Goal: Check status: Check status

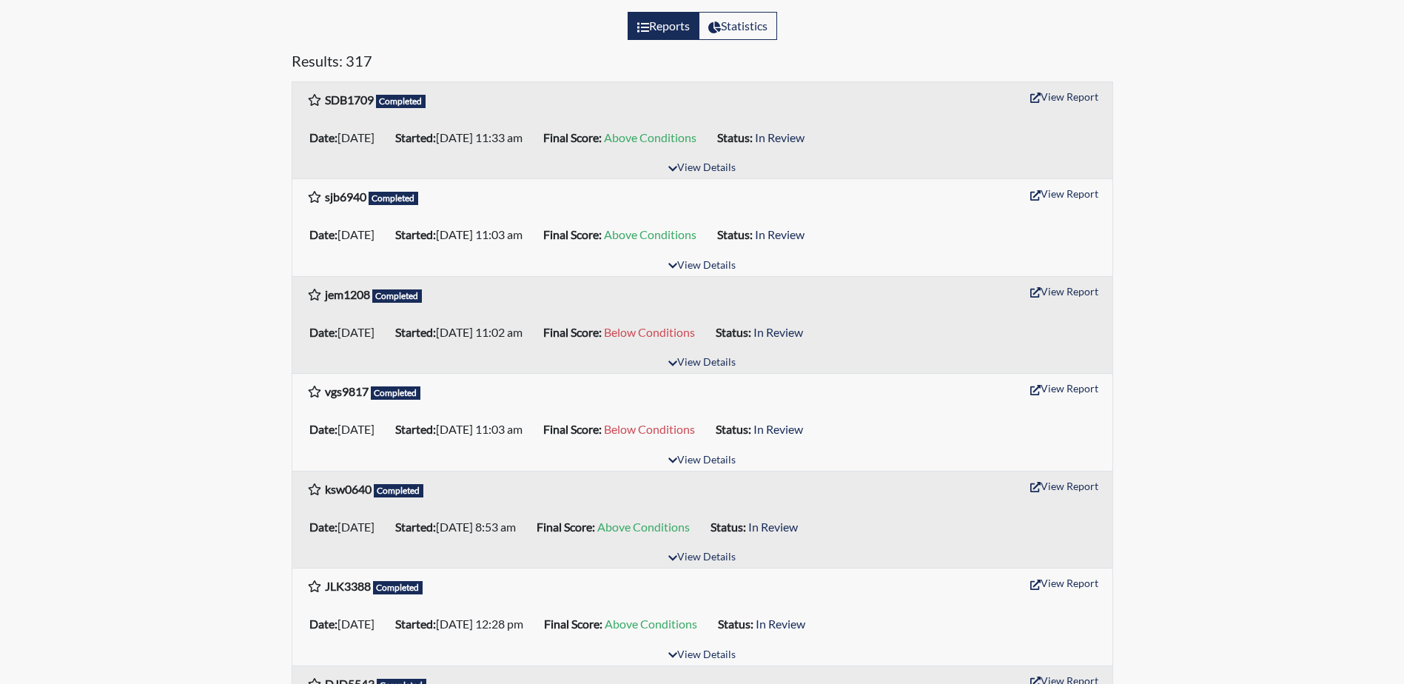
scroll to position [222, 0]
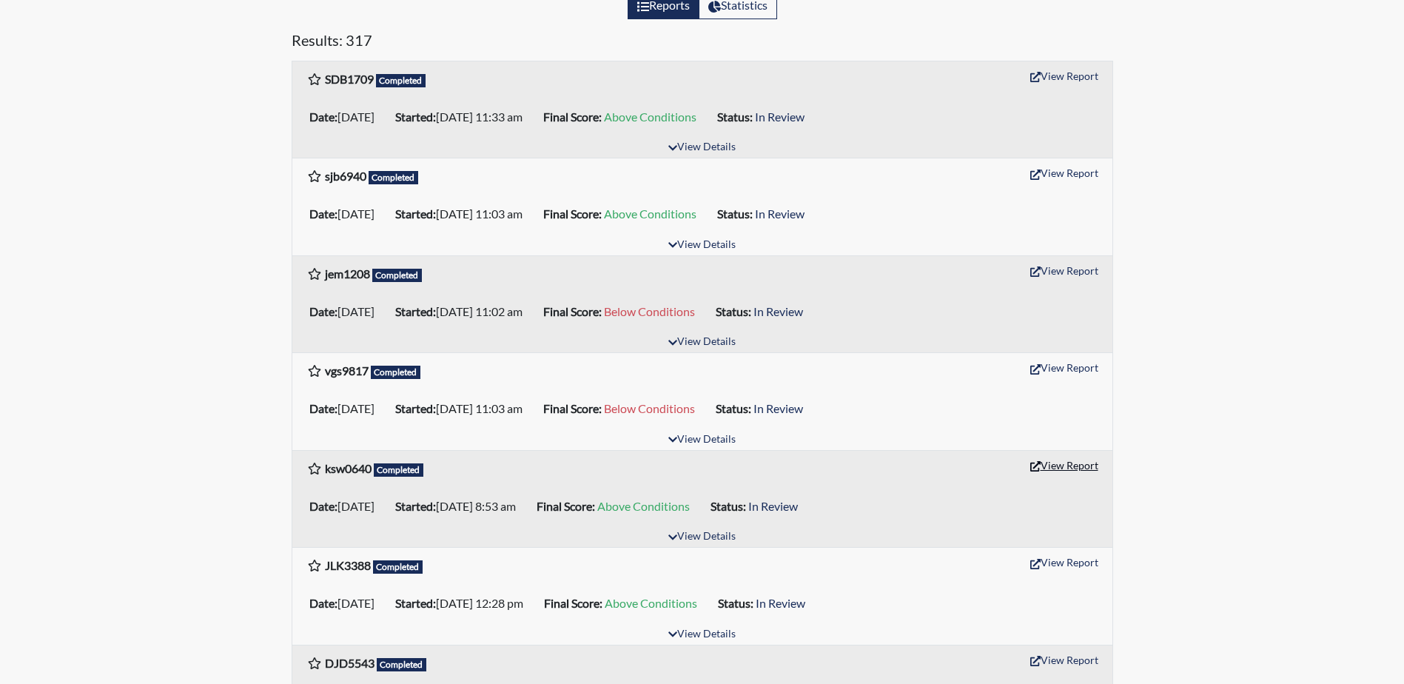
click at [1082, 467] on button "View Report" at bounding box center [1064, 465] width 81 height 23
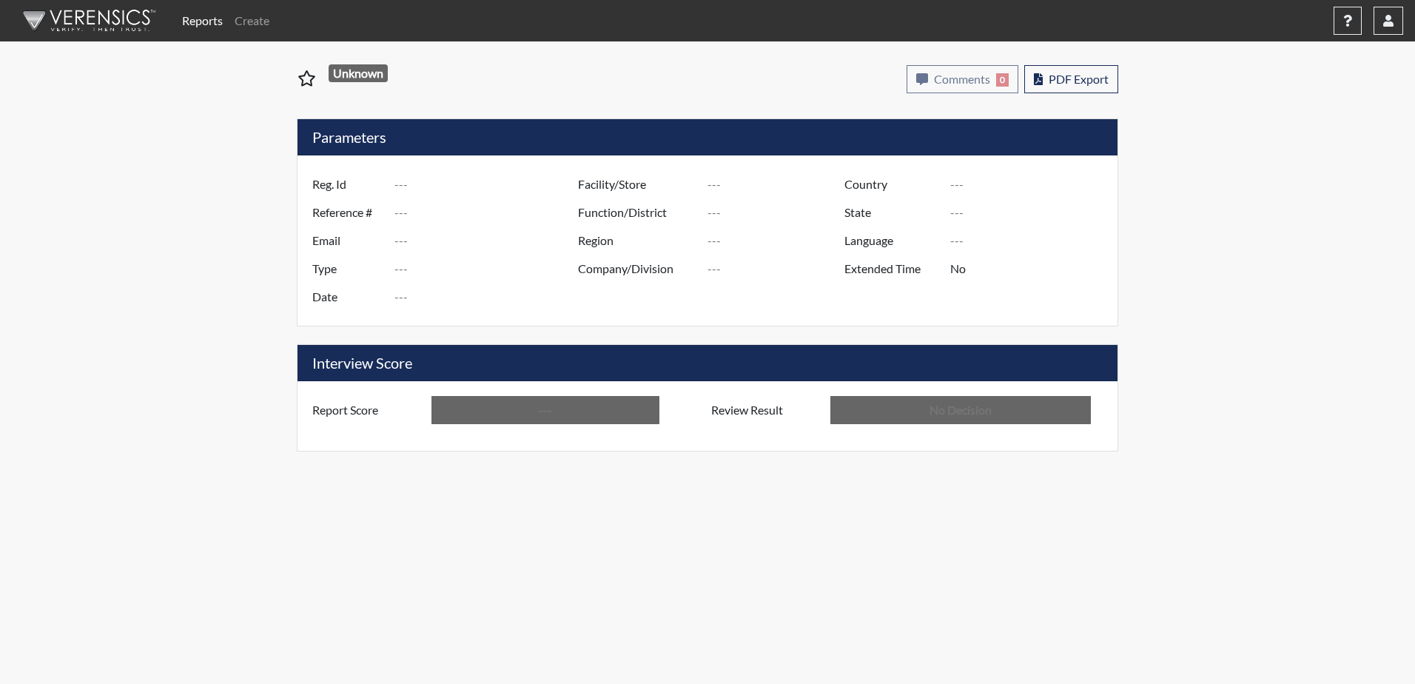
type input "ksw0640"
type input "50941"
type input "---"
type input "Corrections Pre-Employment"
type input "Aug 26, 2025"
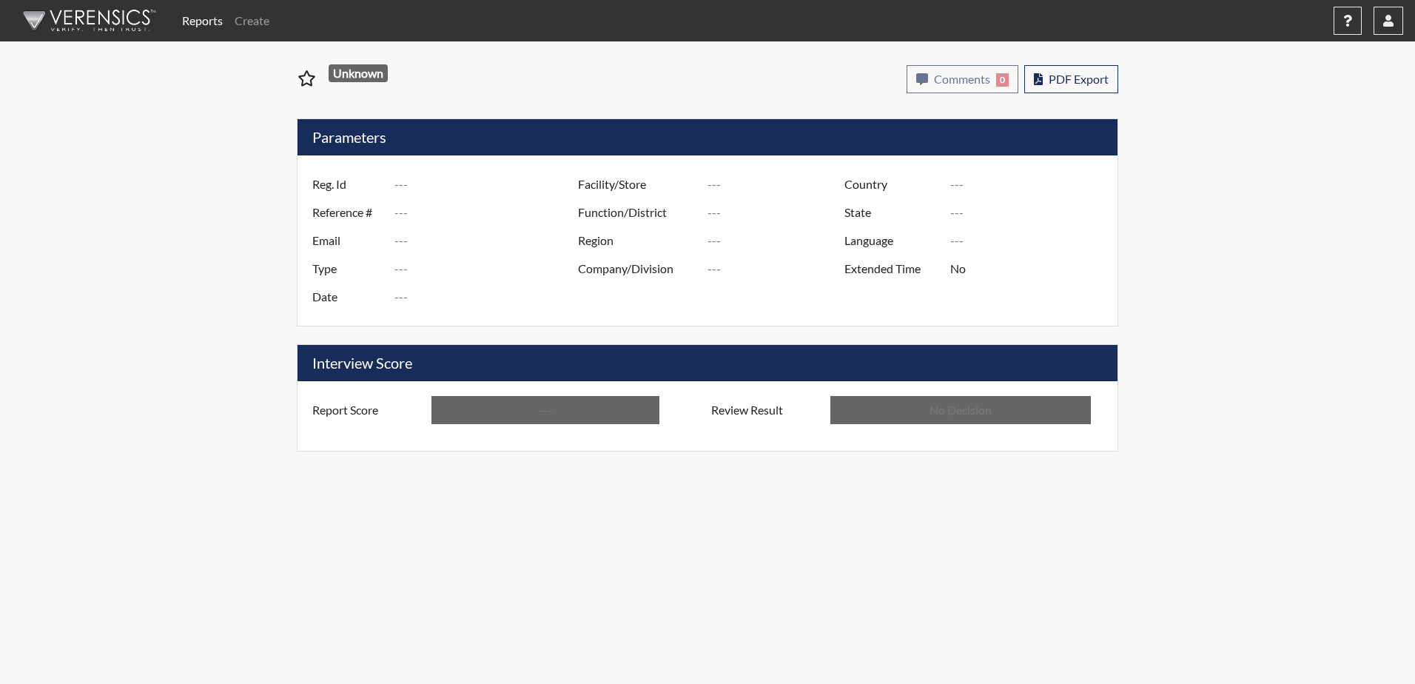
type input "[PERSON_NAME]"
type input "[GEOGRAPHIC_DATA]"
type input "[US_STATE]"
type input "English"
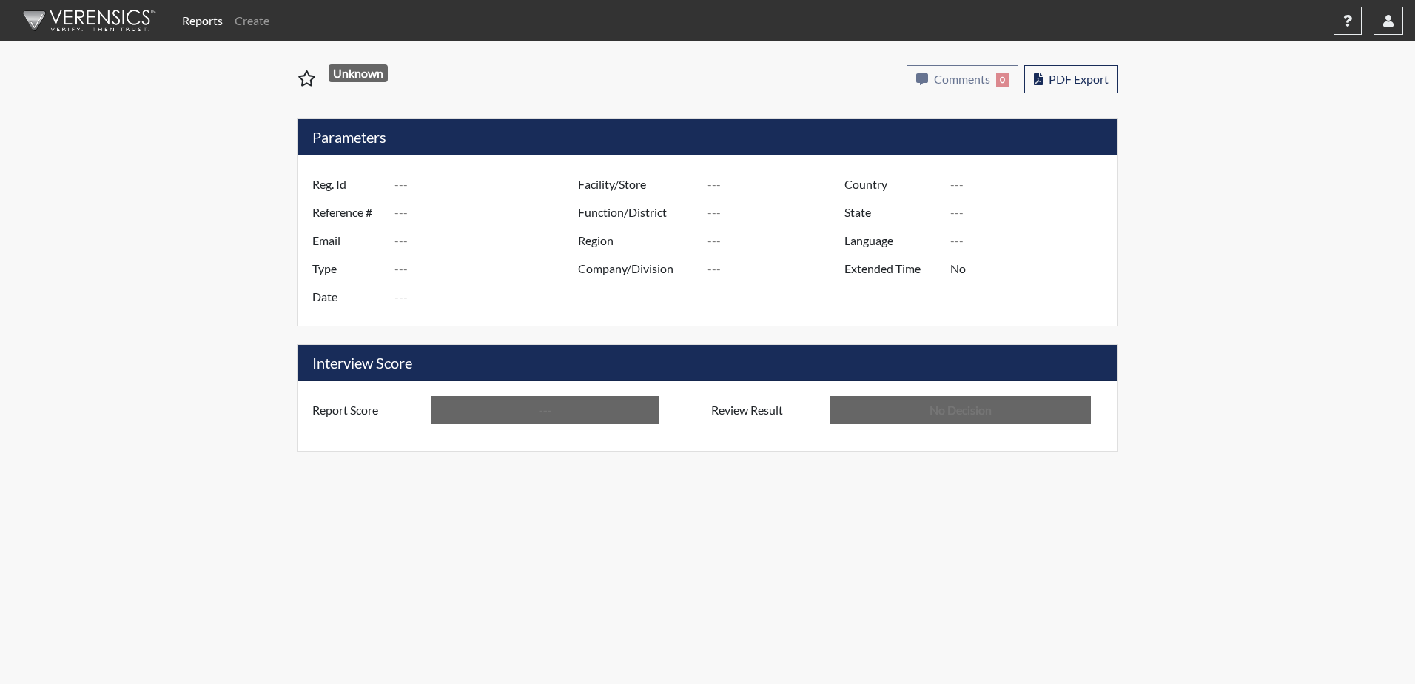
type input "Above Conditions"
type input "In Review"
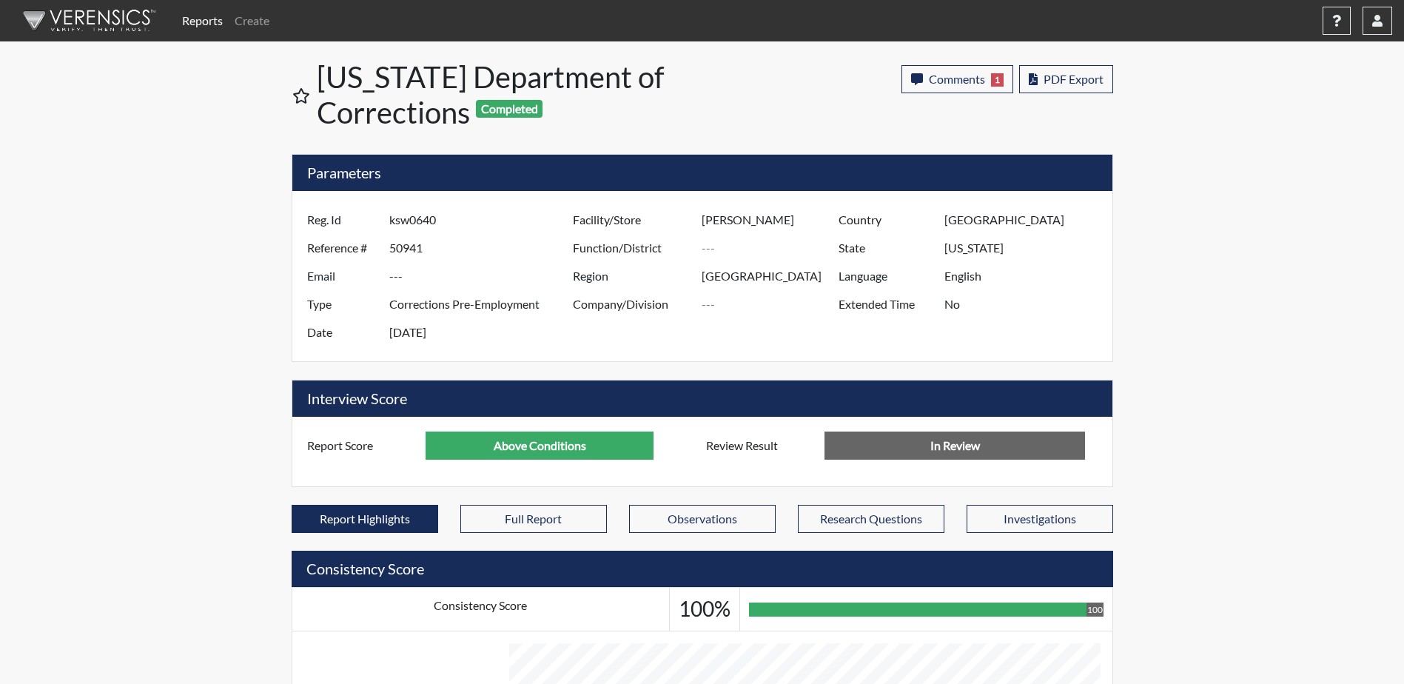
scroll to position [740041, 739672]
